Goal: Information Seeking & Learning: Learn about a topic

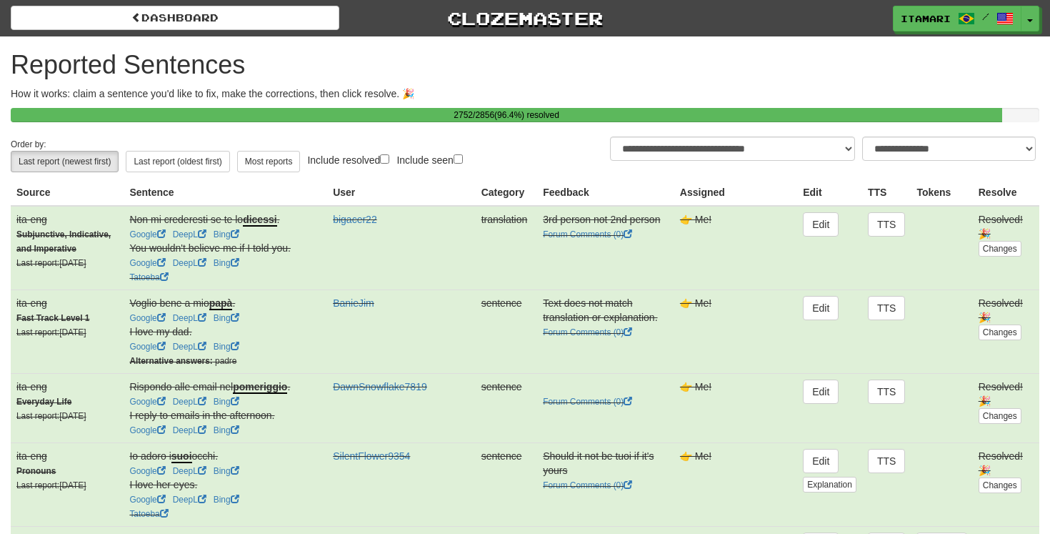
select select "**"
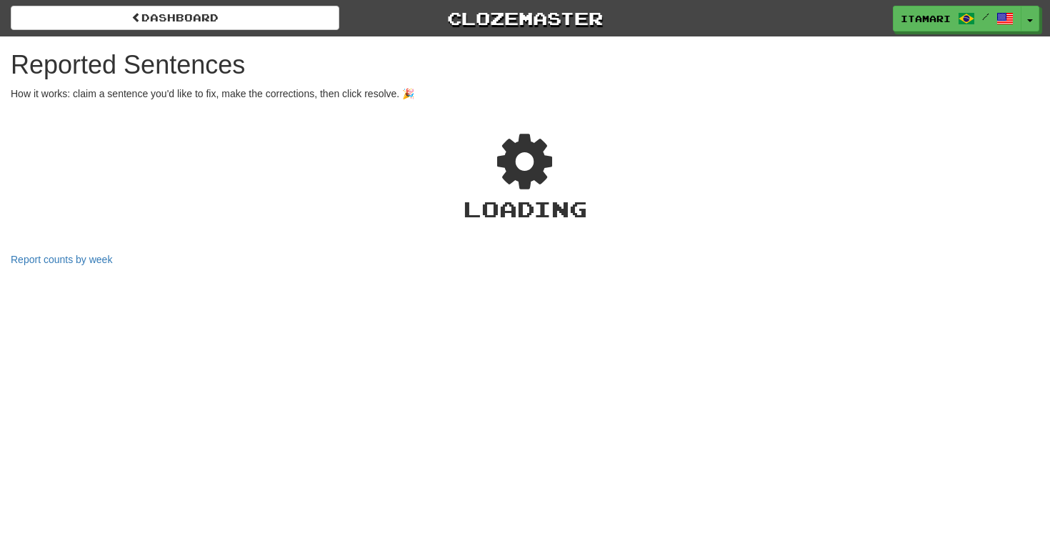
select select "***"
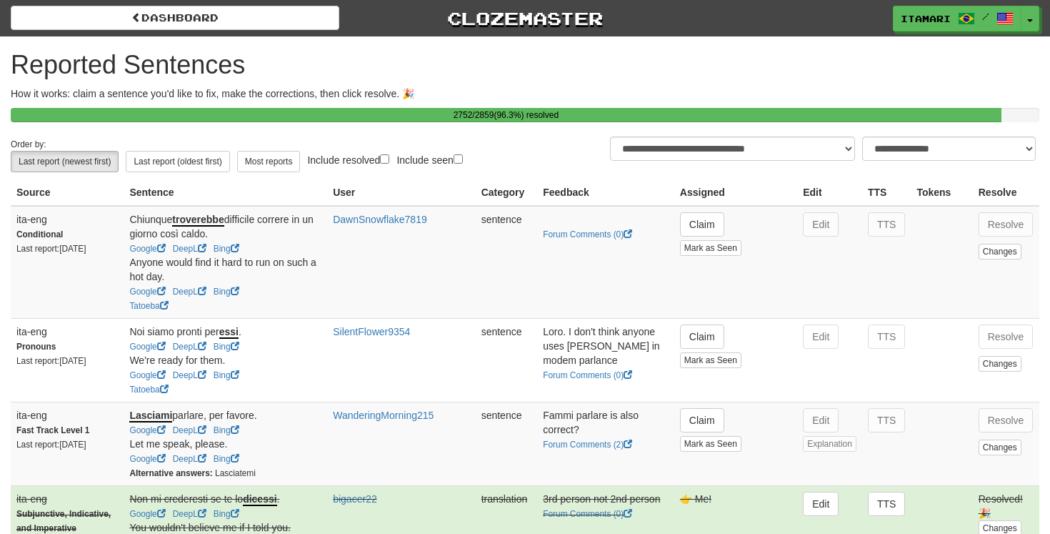
select select "**"
click at [565, 449] on link "Forum Comments ( 2 )" at bounding box center [587, 444] width 89 height 10
